Goal: Information Seeking & Learning: Learn about a topic

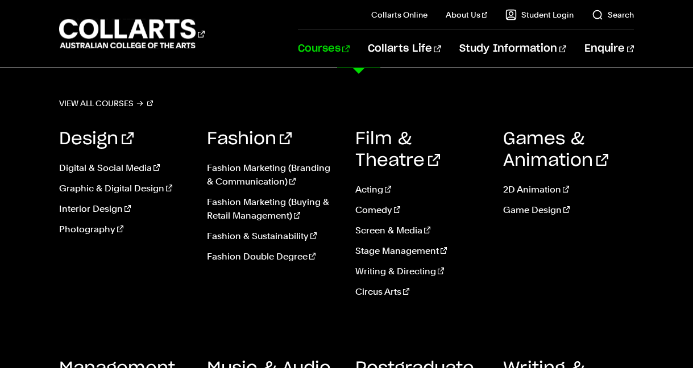
click at [350, 45] on link "Courses" at bounding box center [324, 49] width 52 height 38
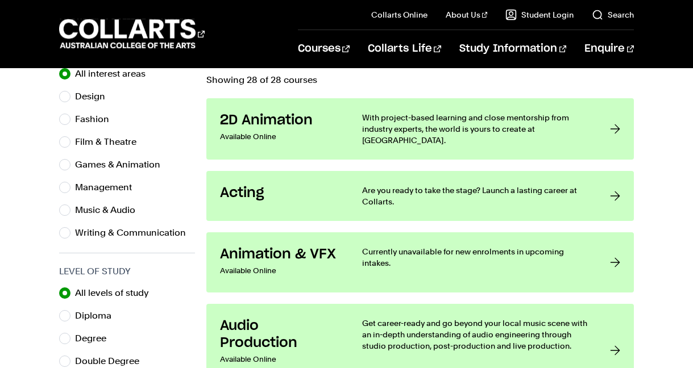
scroll to position [397, 0]
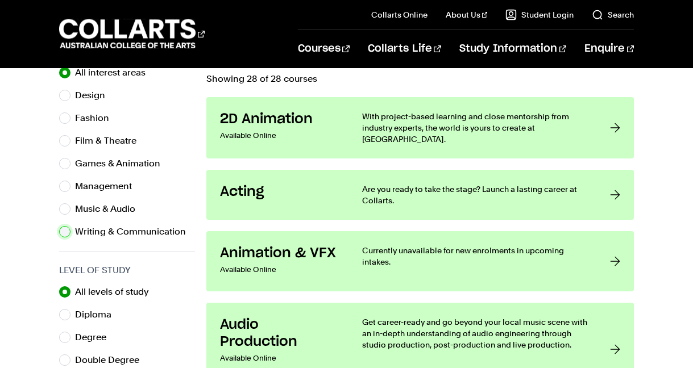
click at [64, 233] on input "Writing & Communication" at bounding box center [64, 231] width 11 height 11
radio input "true"
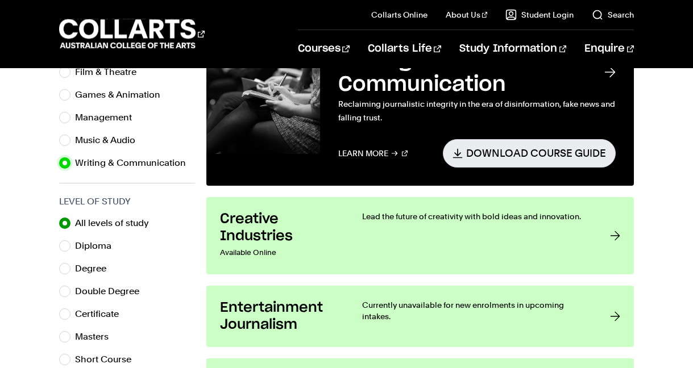
scroll to position [467, 0]
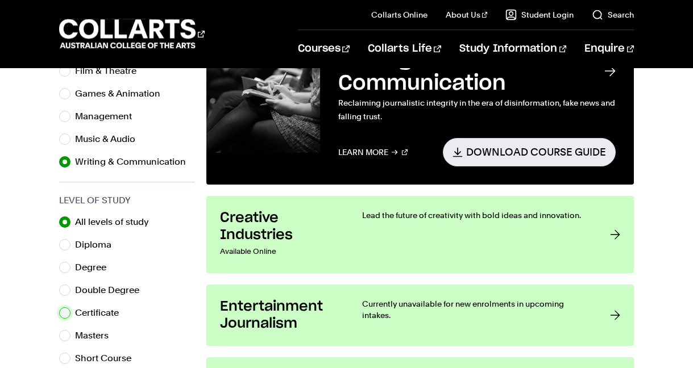
click at [69, 312] on input "Certificate" at bounding box center [64, 312] width 11 height 11
radio input "true"
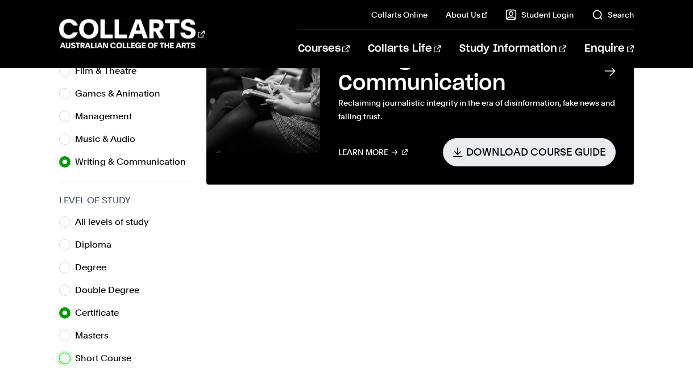
click at [69, 359] on input "Short Course" at bounding box center [64, 358] width 11 height 11
radio input "true"
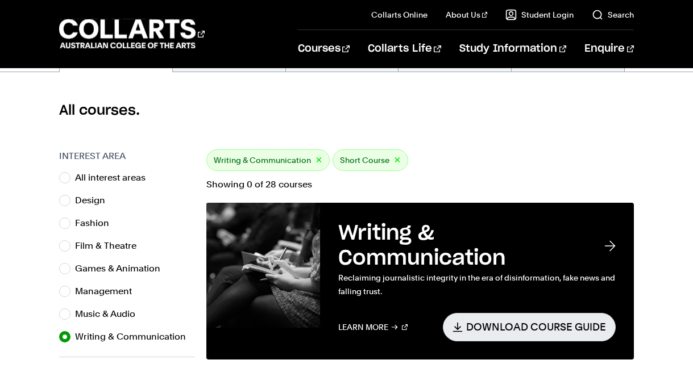
scroll to position [290, 0]
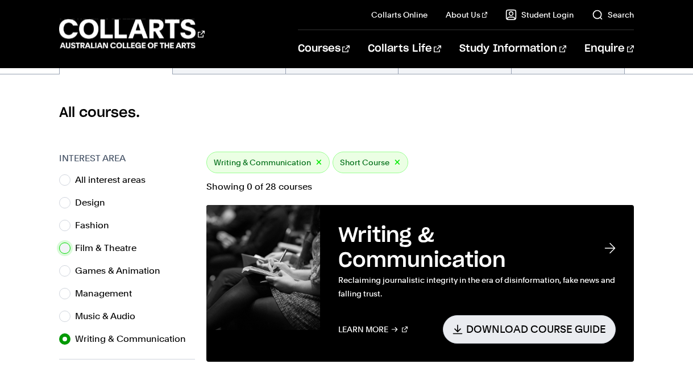
click at [63, 250] on input "Film & Theatre" at bounding box center [64, 248] width 11 height 11
radio input "true"
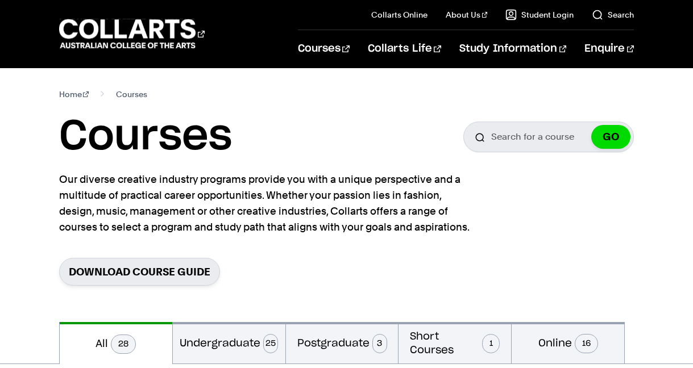
scroll to position [290, 0]
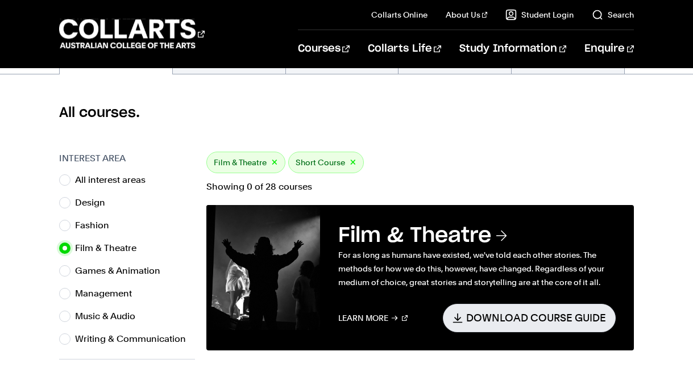
scroll to position [467, 0]
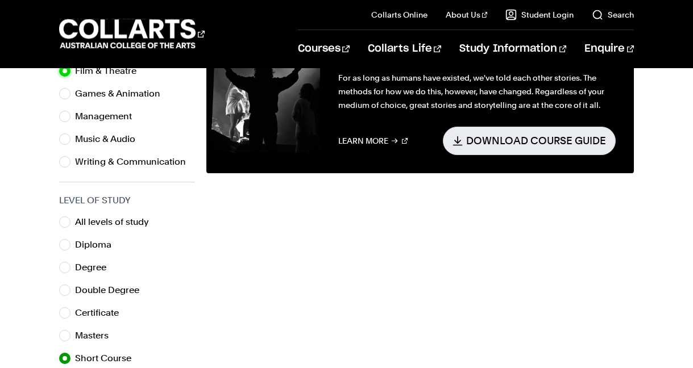
scroll to position [397, 0]
